Goal: Information Seeking & Learning: Find specific fact

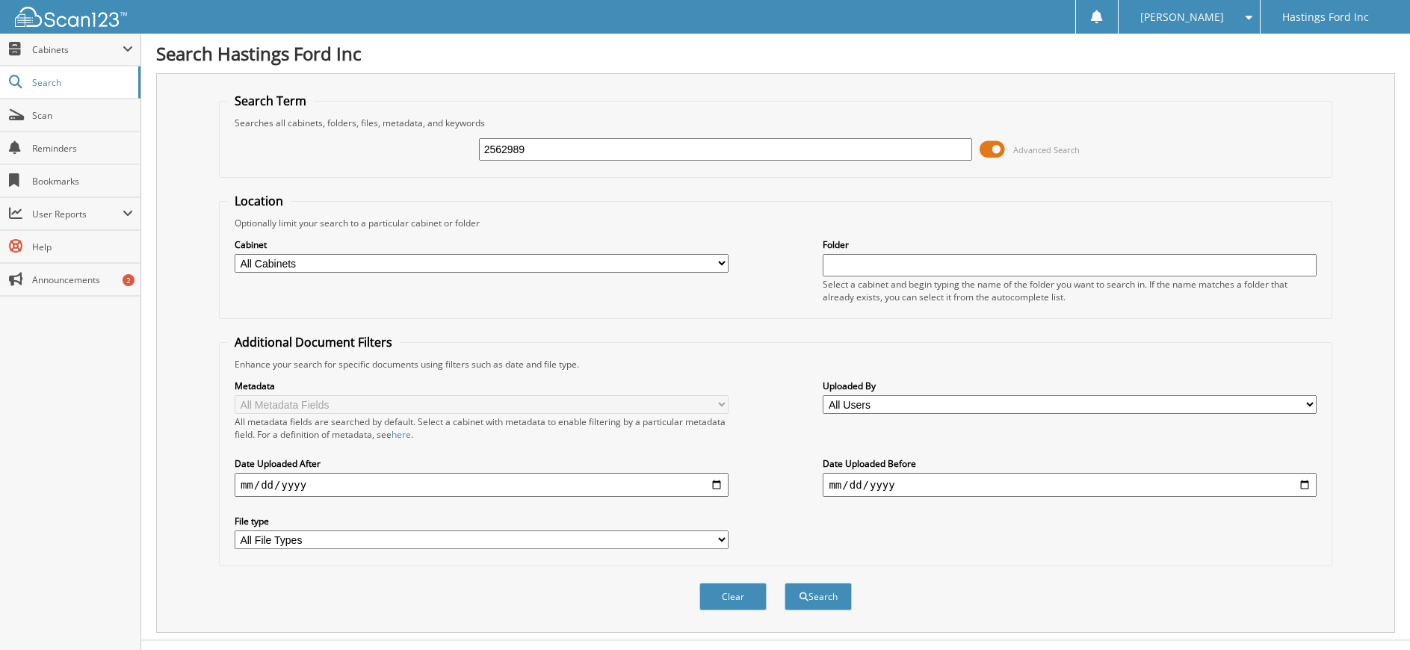
type input "2562989"
click at [784, 583] on button "Search" at bounding box center [817, 597] width 67 height 28
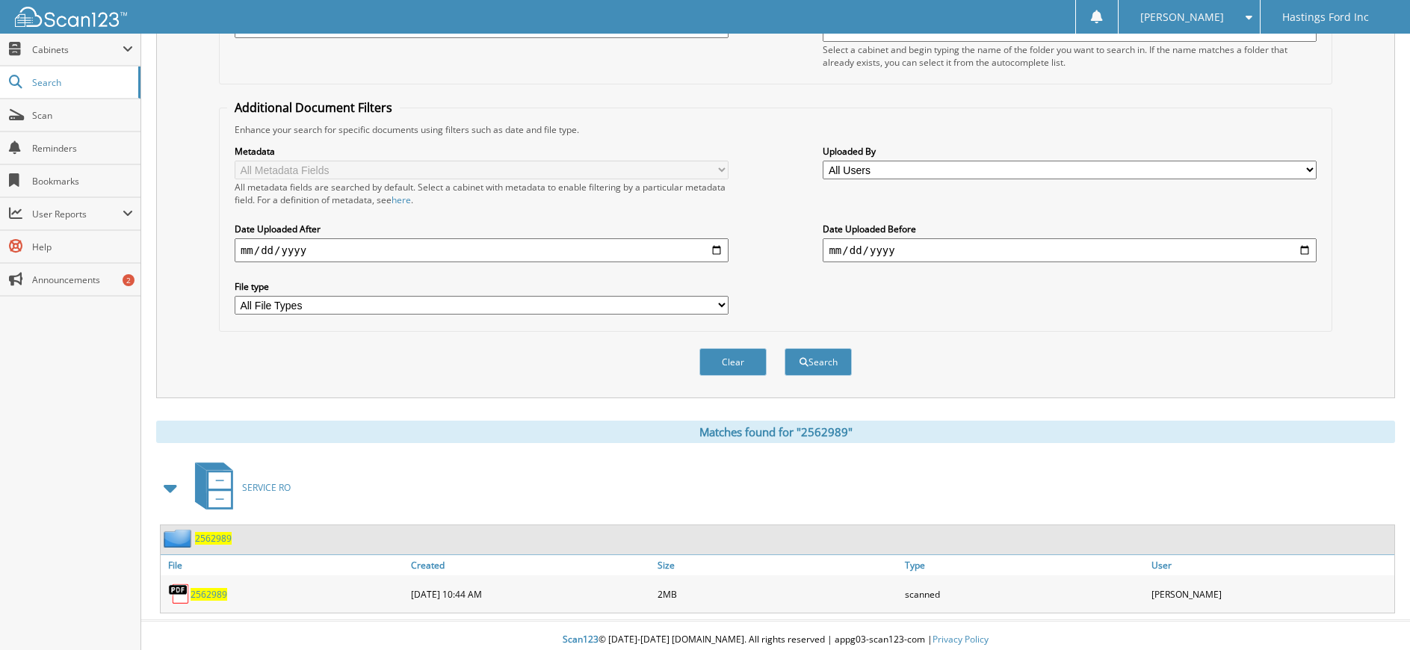
scroll to position [244, 0]
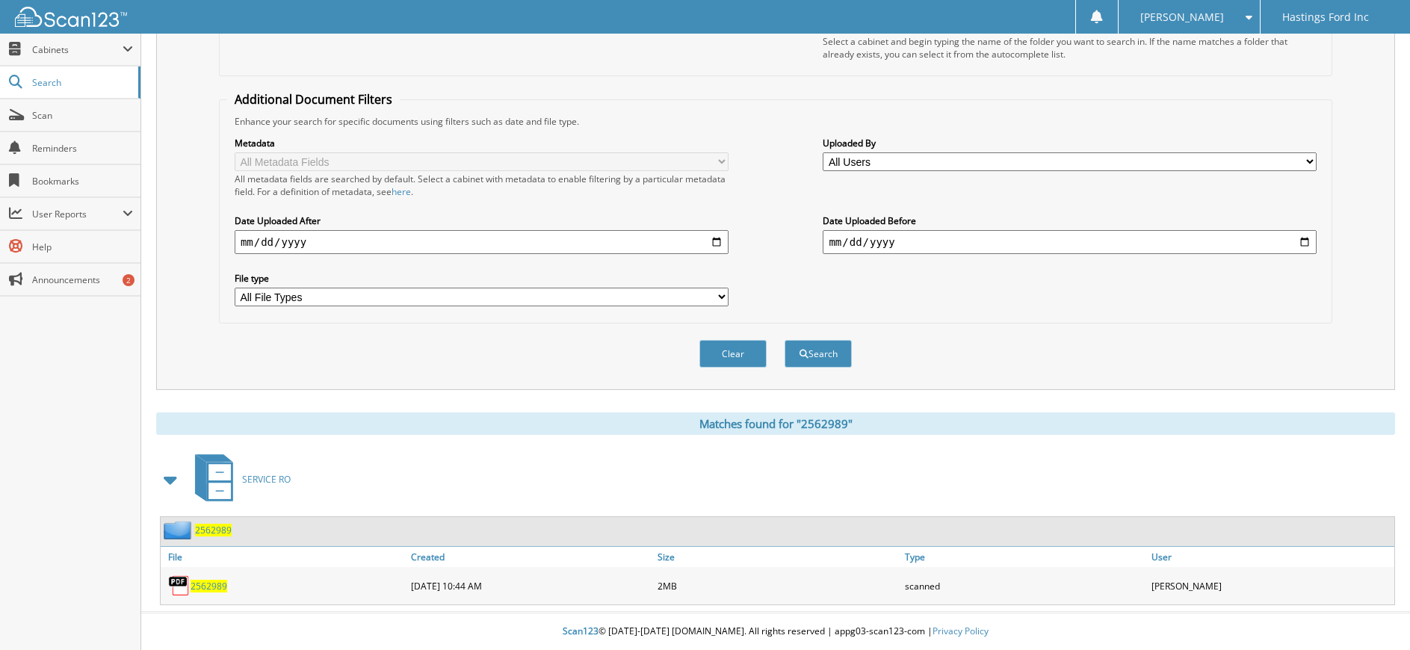
click at [198, 584] on span "2562989" at bounding box center [208, 586] width 37 height 13
